Goal: Information Seeking & Learning: Understand process/instructions

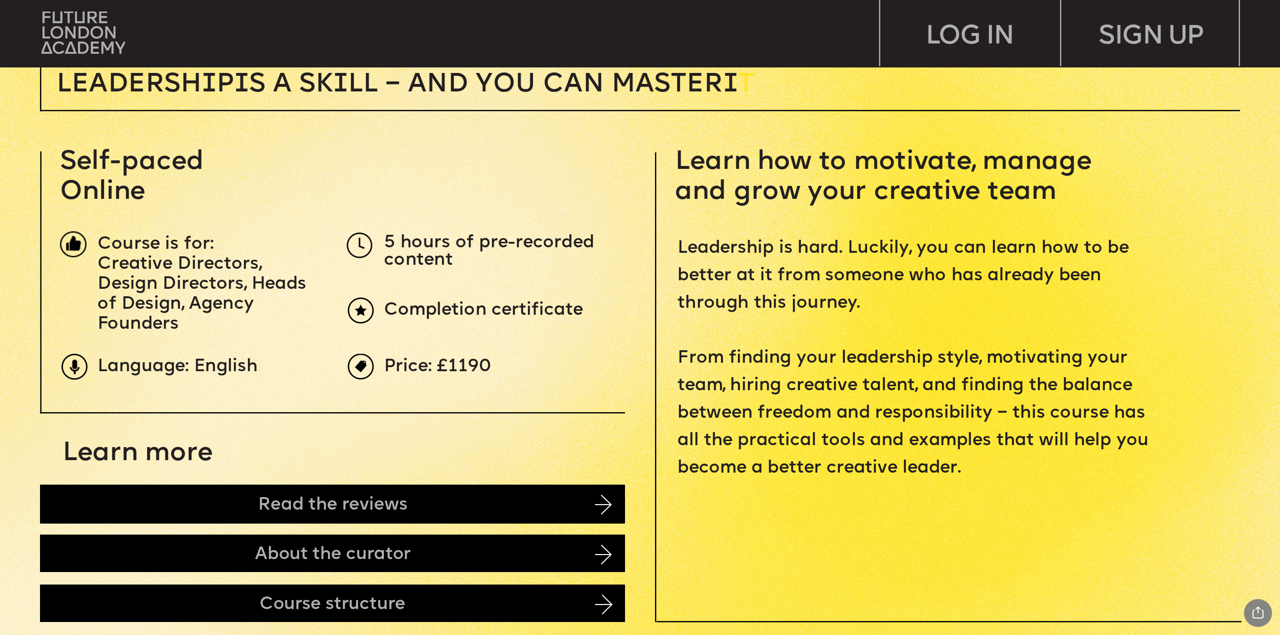
scroll to position [600, 0]
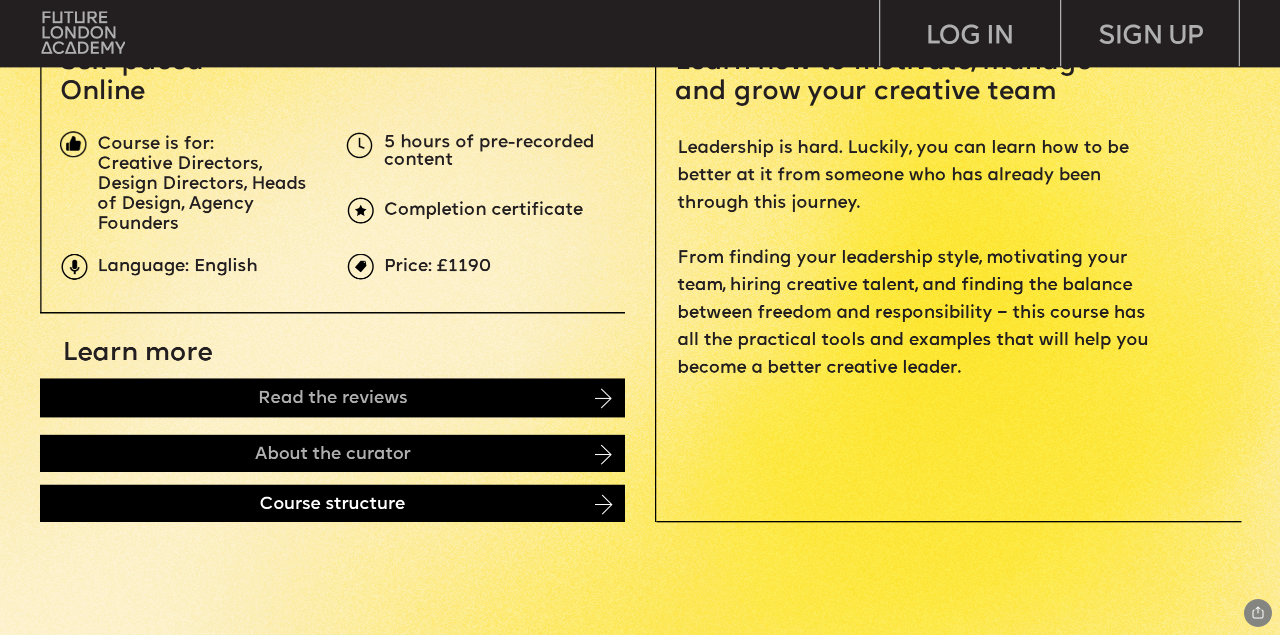
click at [411, 496] on div "Course structure" at bounding box center [332, 503] width 585 height 37
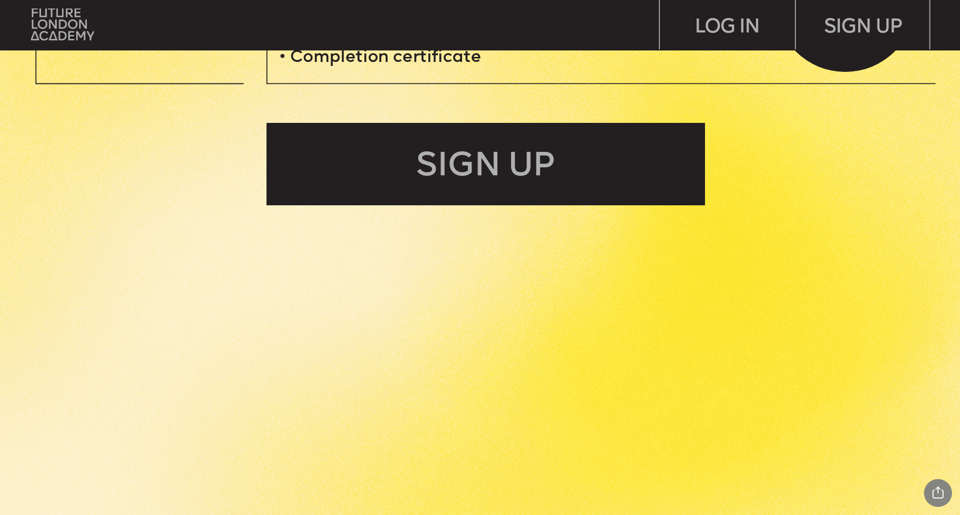
scroll to position [4358, 0]
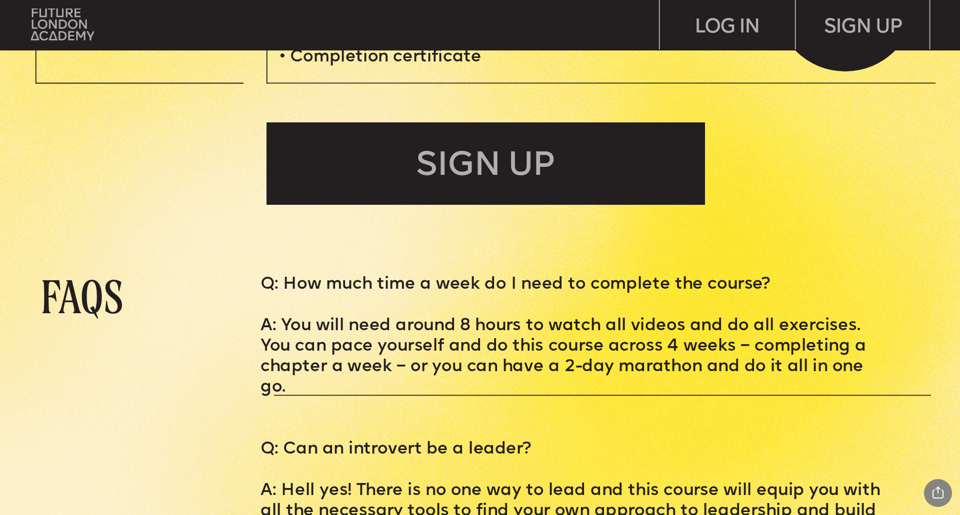
drag, startPoint x: 485, startPoint y: 279, endPoint x: 375, endPoint y: 358, distance: 135.3
click at [375, 358] on p "A: You will need around 8 hours to watch all videos and do all exercises. You c…" at bounding box center [575, 357] width 630 height 82
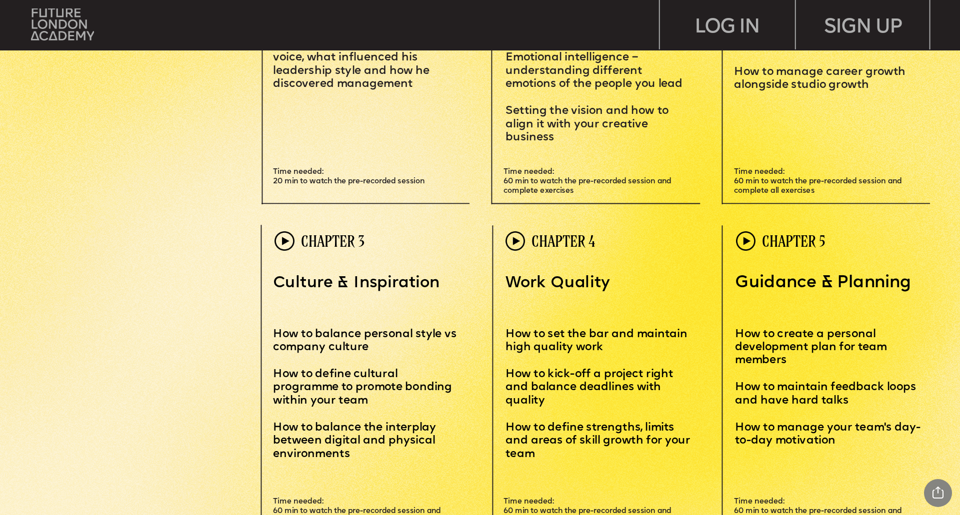
scroll to position [2980, 0]
drag, startPoint x: 831, startPoint y: 189, endPoint x: 734, endPoint y: 192, distance: 97.0
click at [734, 192] on p "Time needed: 60 min to watch the pre-recorded session and complete all exercises" at bounding box center [831, 181] width 195 height 28
click at [567, 189] on span "Time needed: 60 min to watch the pre-recorded session and complete exercises" at bounding box center [587, 181] width 169 height 26
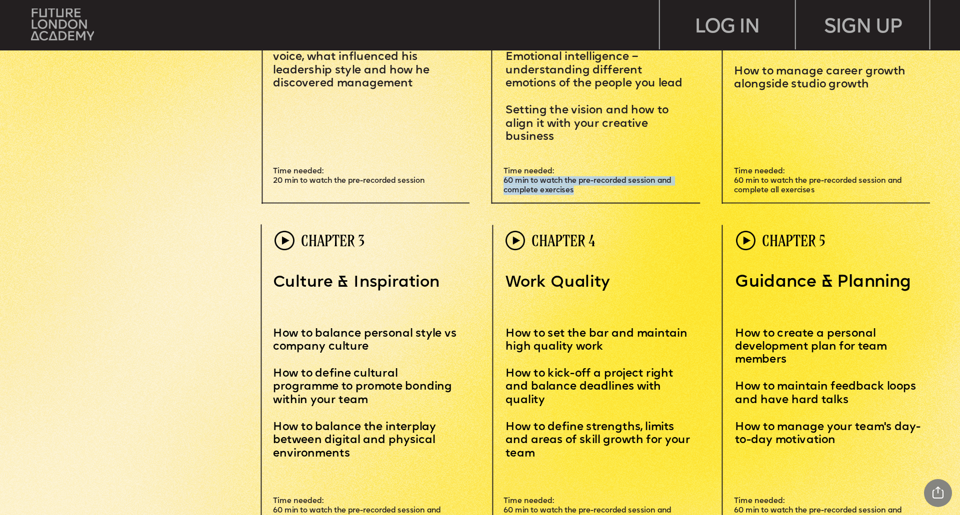
click at [567, 189] on span "Time needed: 60 min to watch the pre-recorded session and complete exercises" at bounding box center [587, 181] width 169 height 26
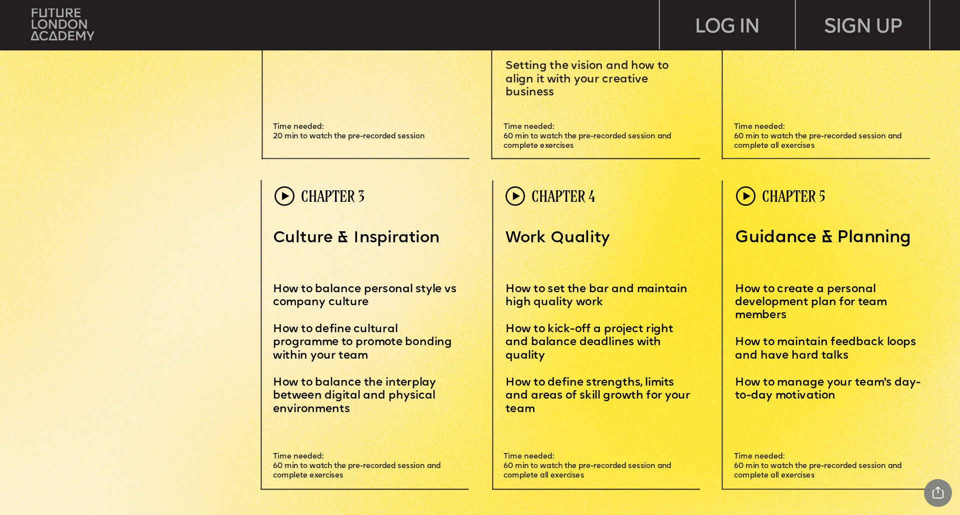
scroll to position [3022, 0]
